Goal: Task Accomplishment & Management: Use online tool/utility

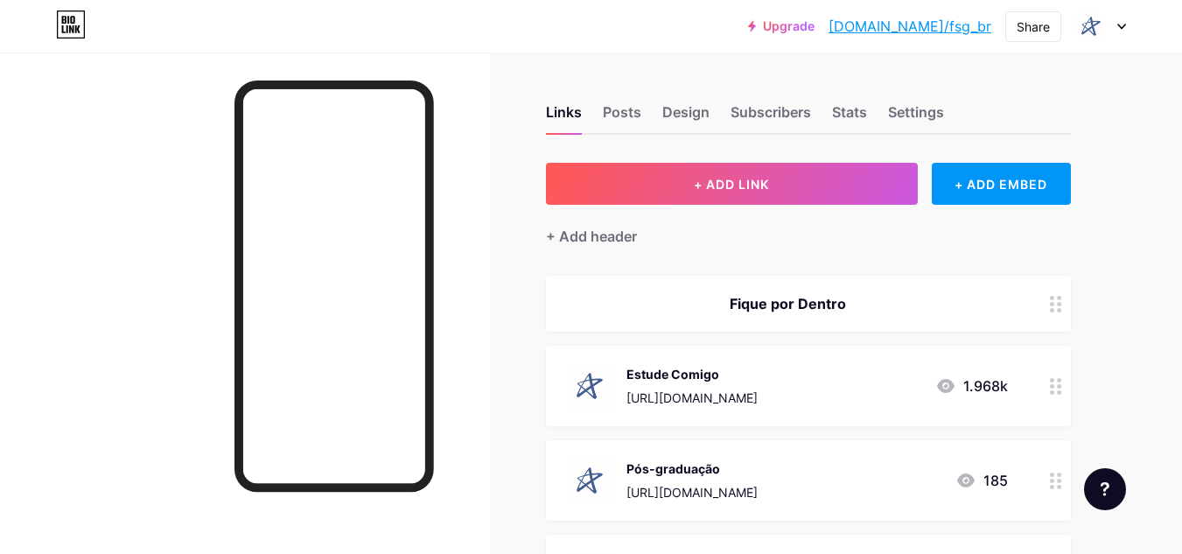
click at [1119, 26] on icon at bounding box center [1122, 27] width 9 height 6
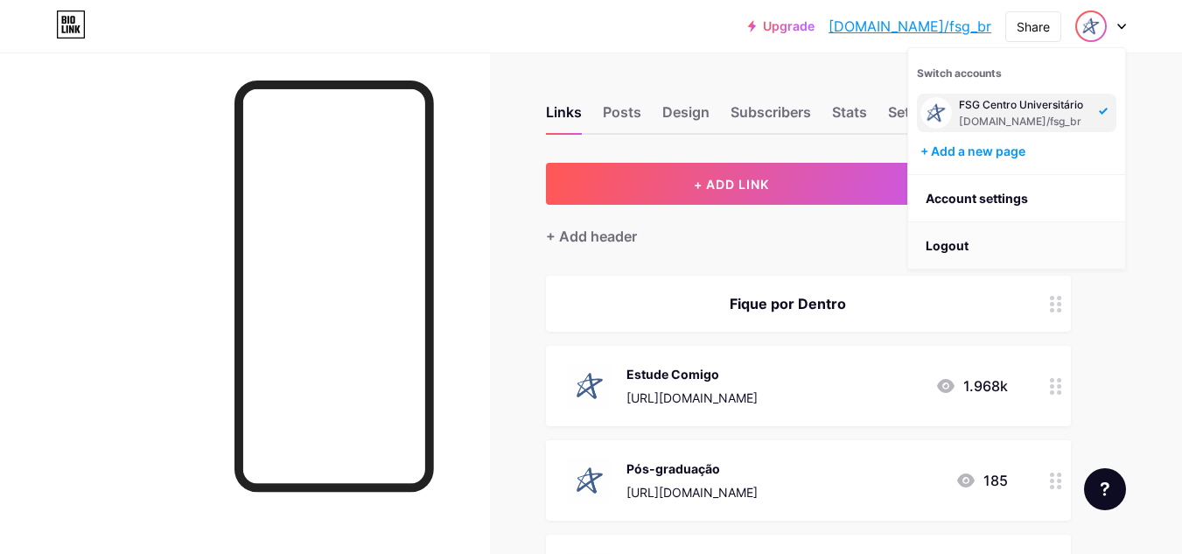
click at [1027, 249] on li "Logout" at bounding box center [1016, 245] width 217 height 47
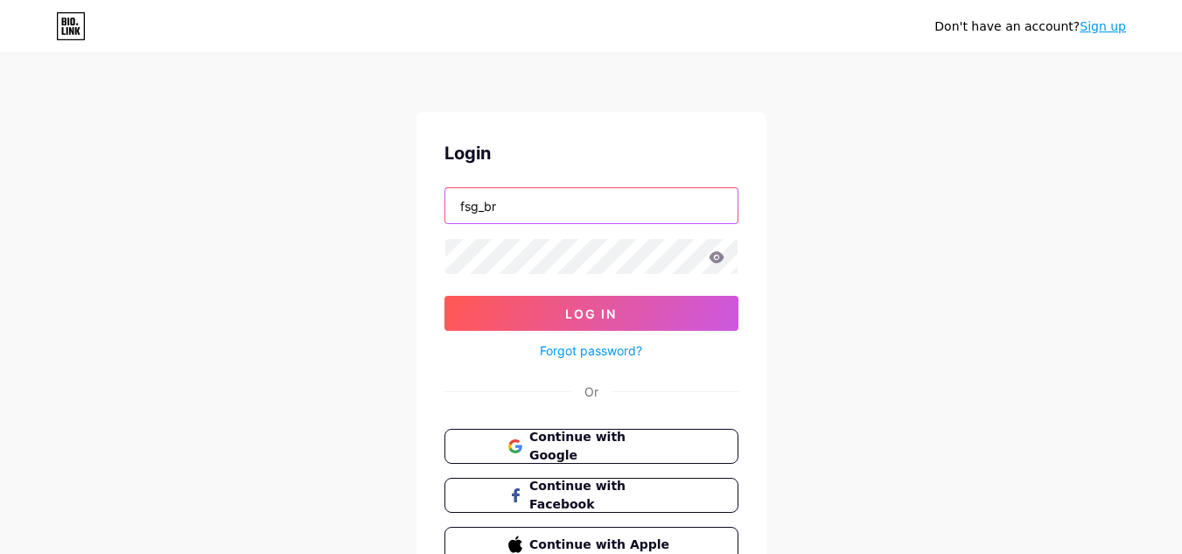
click at [587, 213] on input "fsg_br" at bounding box center [591, 205] width 292 height 35
type input "cruzeirodosul"
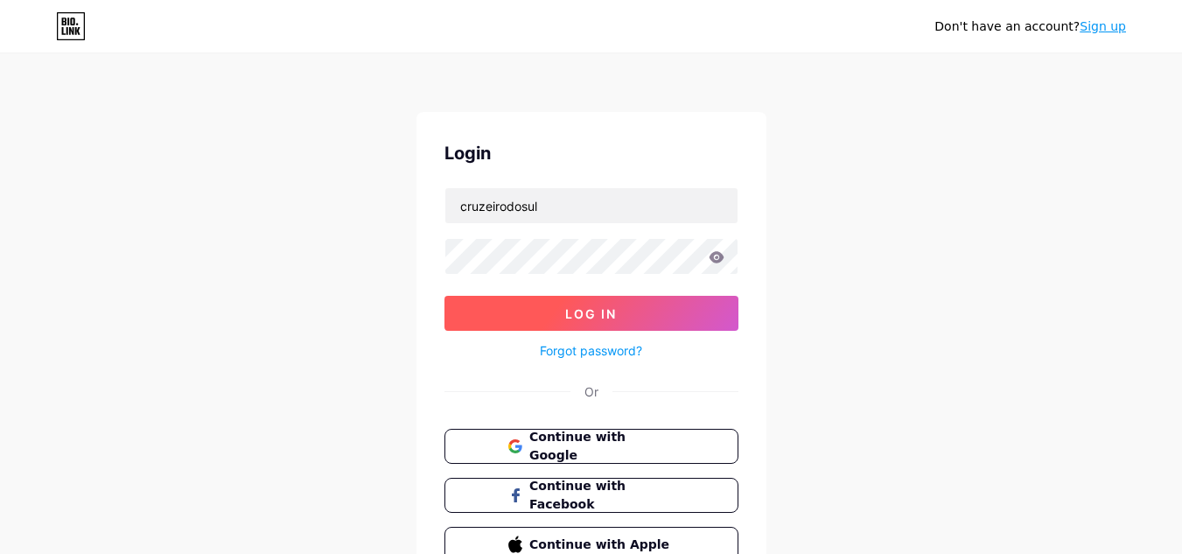
click at [701, 312] on button "Log In" at bounding box center [592, 313] width 294 height 35
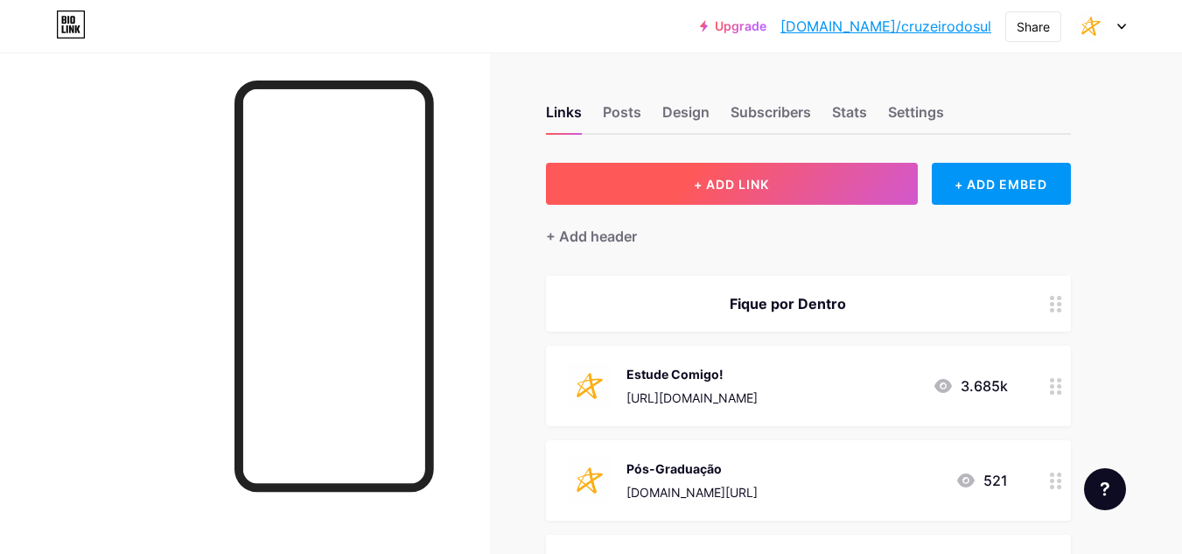
click at [728, 188] on span "+ ADD LINK" at bounding box center [731, 184] width 75 height 15
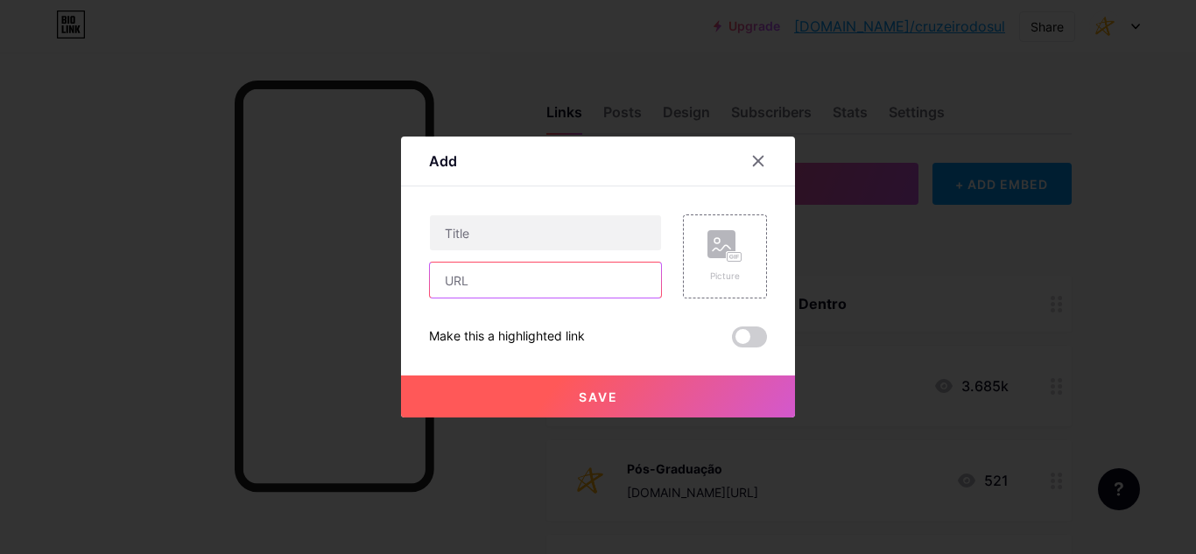
click at [494, 285] on input "text" at bounding box center [545, 280] width 231 height 35
paste input "[URL][DOMAIN_NAME]"
type input "[URL][DOMAIN_NAME]"
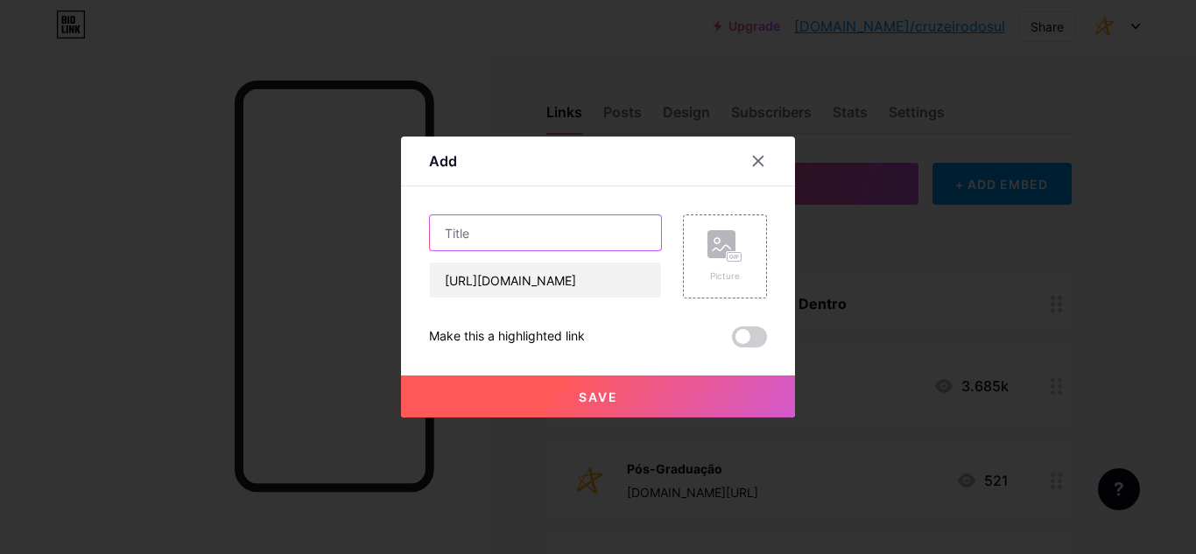
click at [544, 234] on input "text" at bounding box center [545, 232] width 231 height 35
paste input "Cruzeiro do Sul promove debate sobre os desafios da pessoa com deficiência no d…"
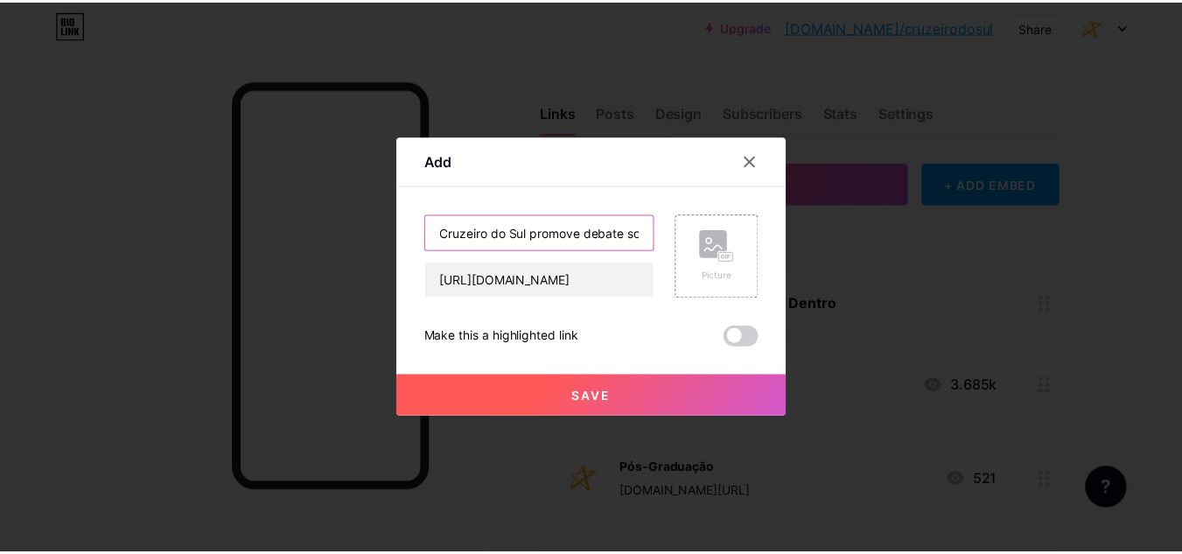
scroll to position [0, 748]
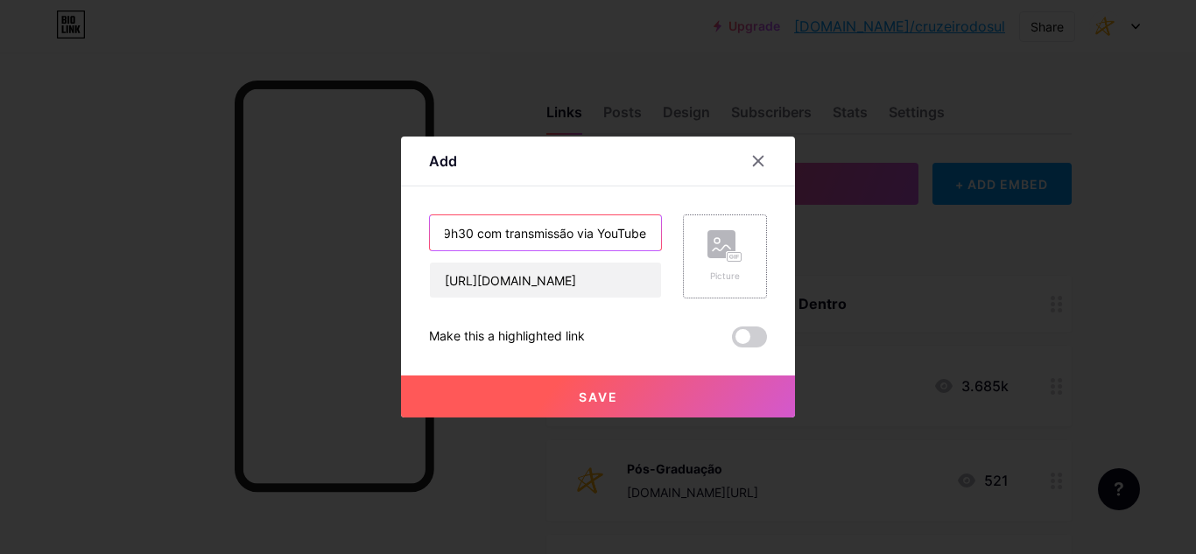
type input "Cruzeiro do Sul promove debate sobre os desafios da pessoa com deficiência no d…"
click at [739, 246] on icon at bounding box center [724, 246] width 35 height 32
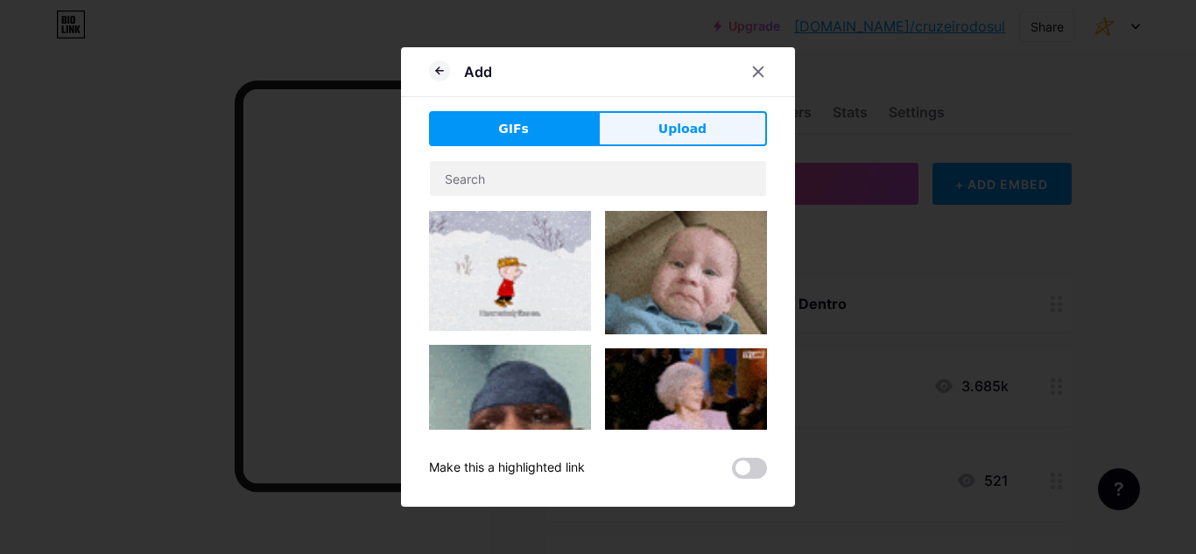
click at [703, 132] on span "Upload" at bounding box center [682, 129] width 48 height 18
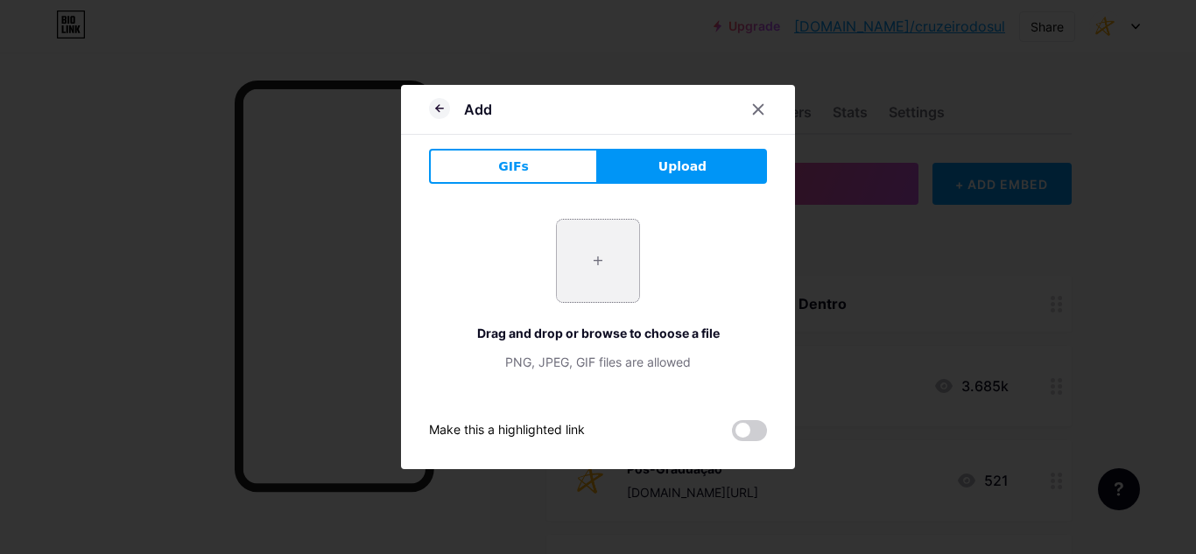
click at [614, 253] on input "file" at bounding box center [598, 261] width 82 height 82
type input "C:\fakepath\cruzeiro (1).png"
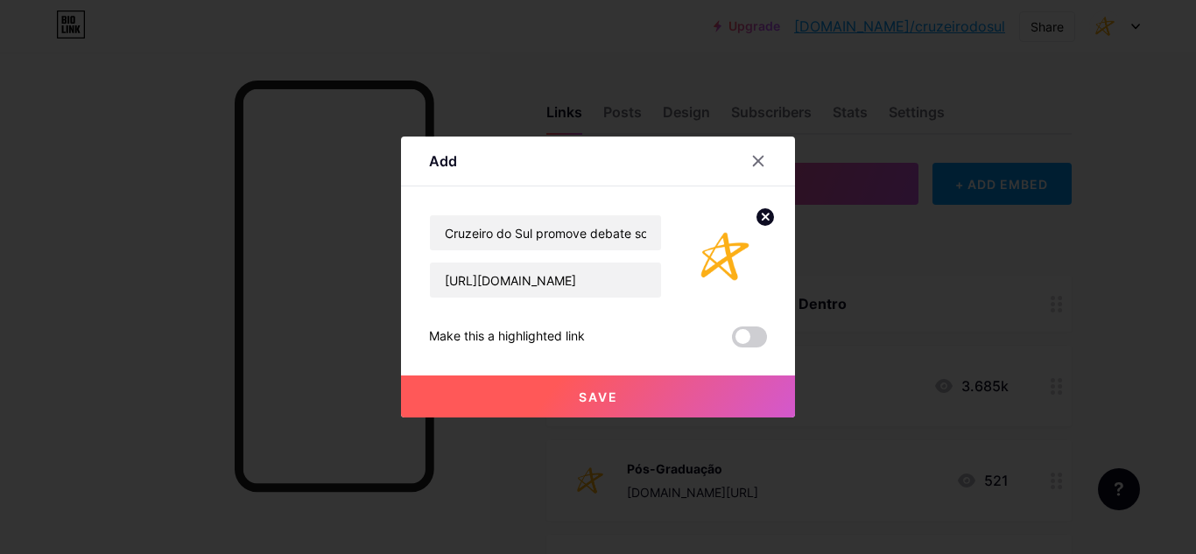
click at [625, 387] on button "Save" at bounding box center [598, 396] width 394 height 42
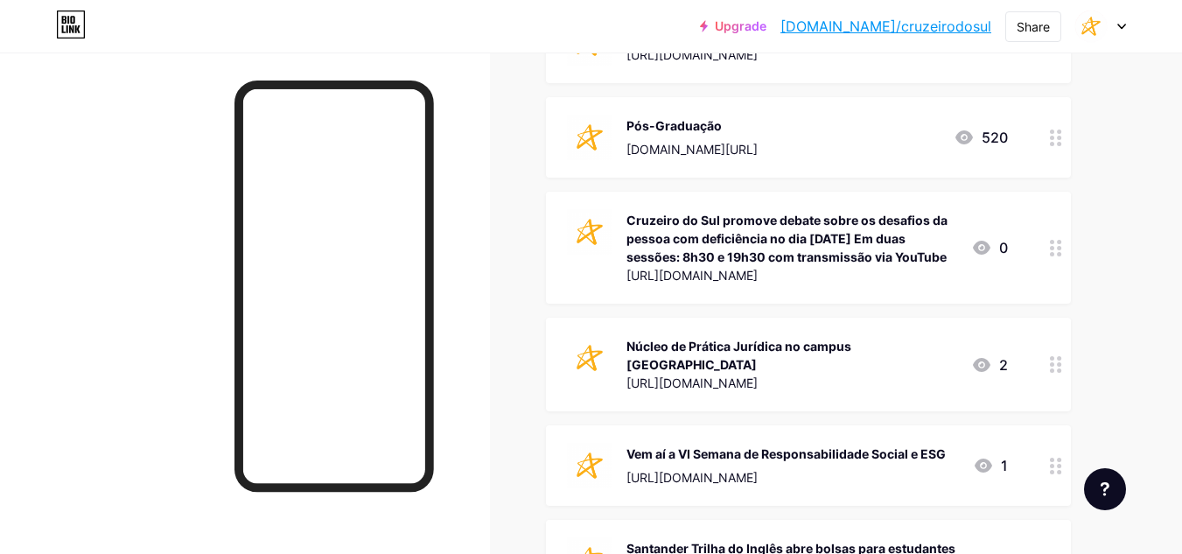
scroll to position [350, 0]
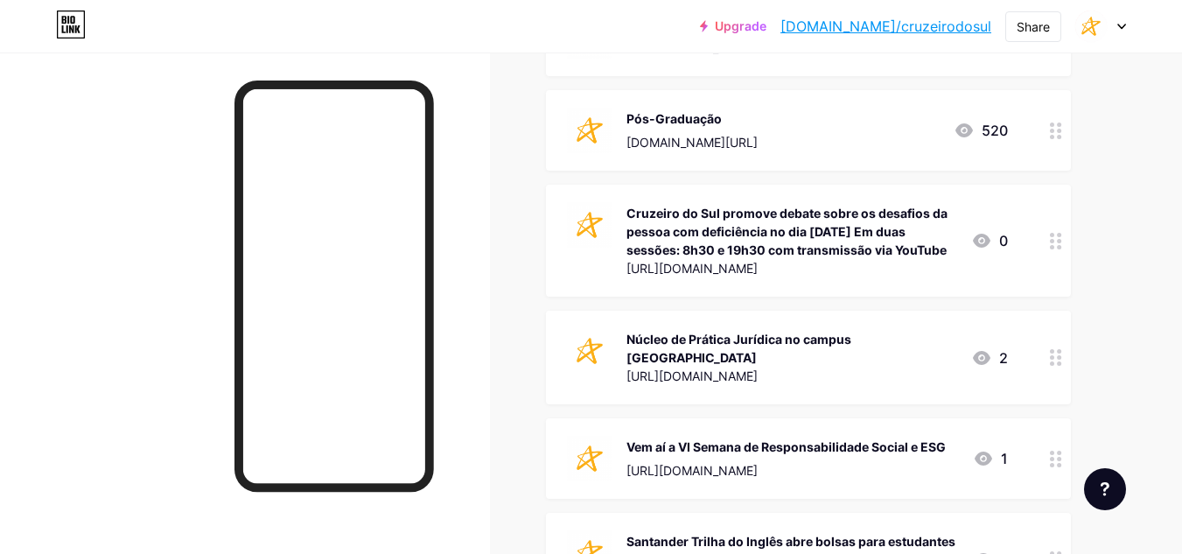
click at [907, 370] on div "Núcleo de Prática Jurídica no campus [GEOGRAPHIC_DATA] [URL][DOMAIN_NAME]" at bounding box center [792, 357] width 331 height 59
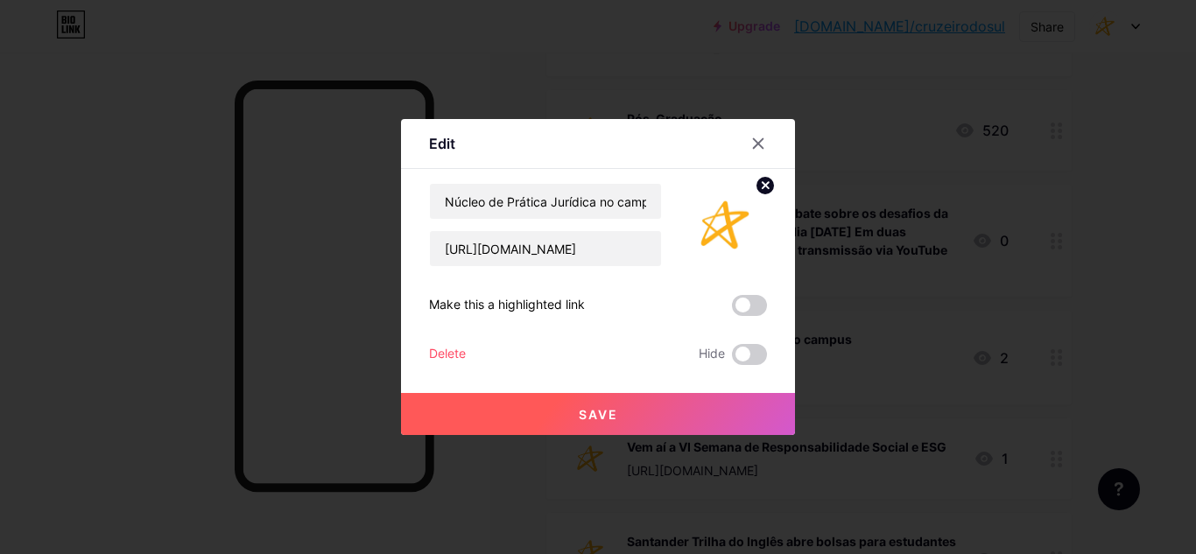
click at [439, 347] on div "Delete" at bounding box center [447, 354] width 37 height 21
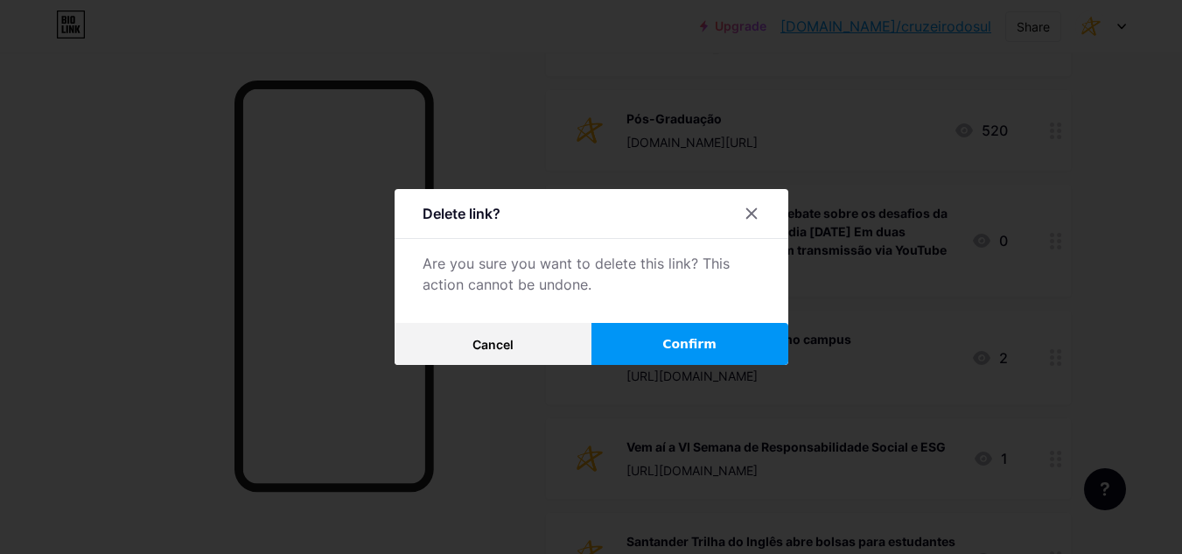
click at [754, 347] on button "Confirm" at bounding box center [690, 344] width 197 height 42
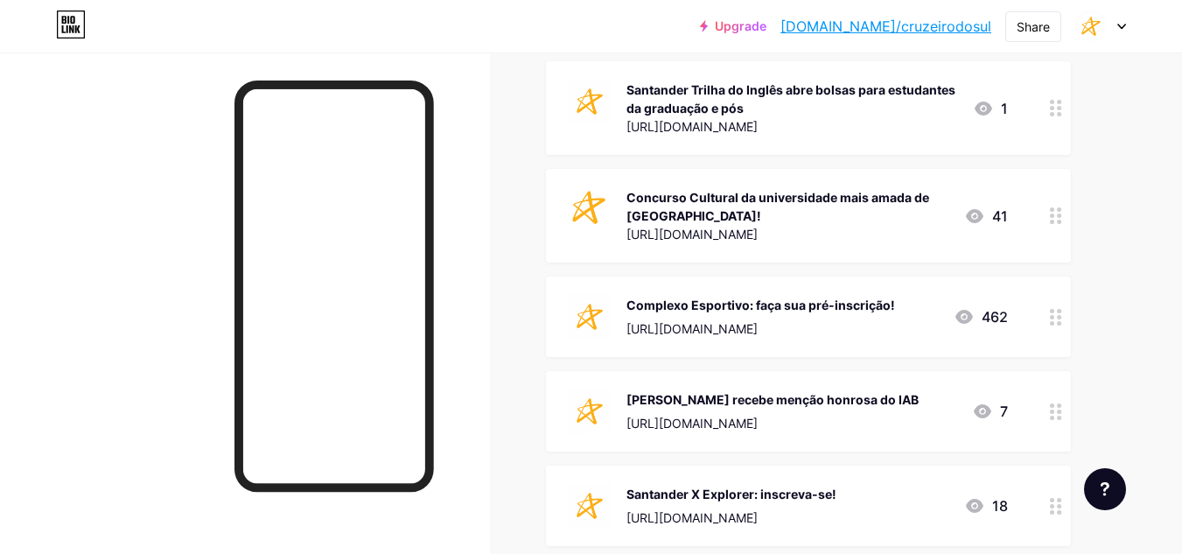
scroll to position [700, 0]
